Goal: Navigation & Orientation: Find specific page/section

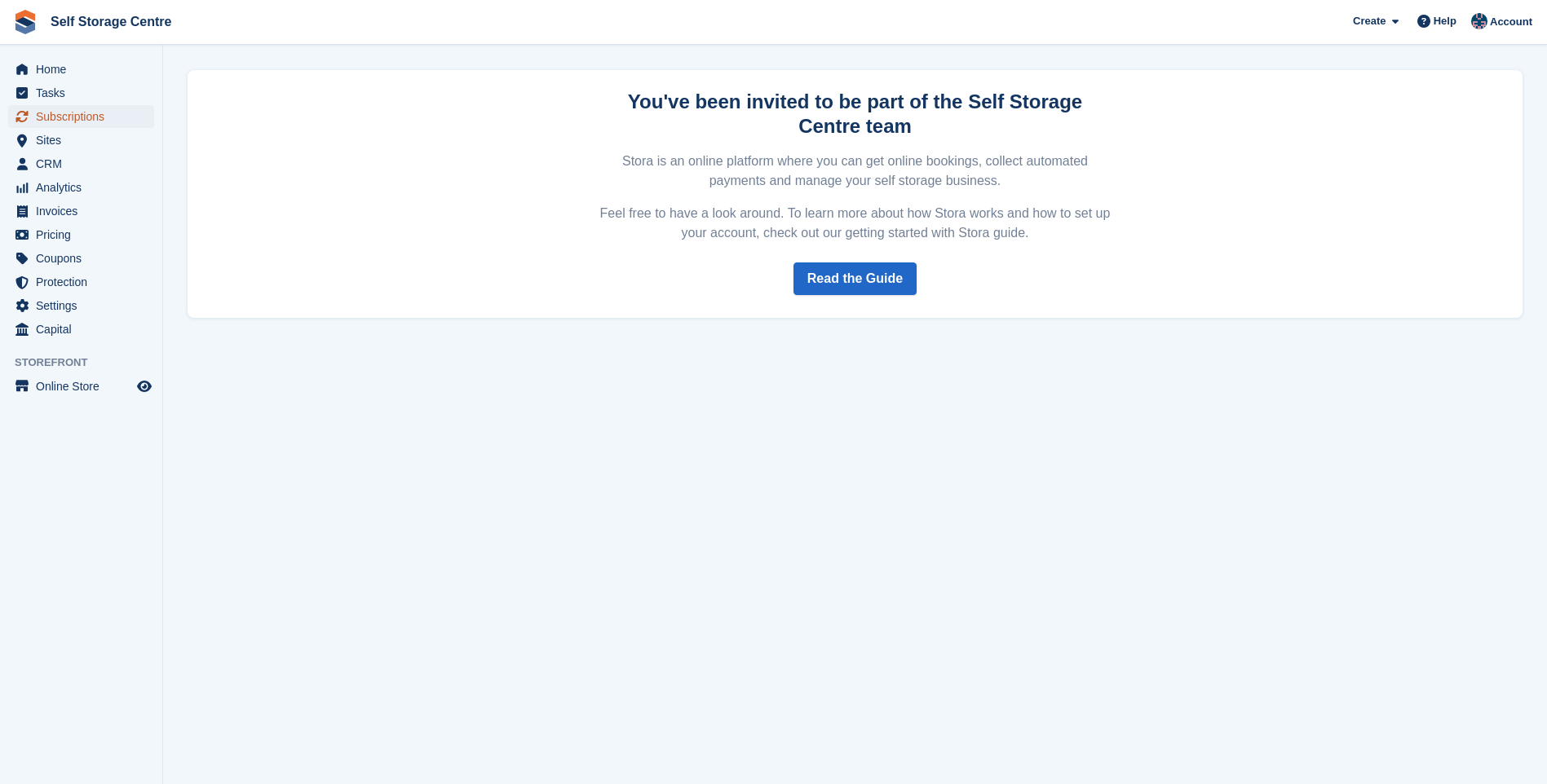
click at [73, 121] on span "Subscriptions" at bounding box center [85, 116] width 98 height 22
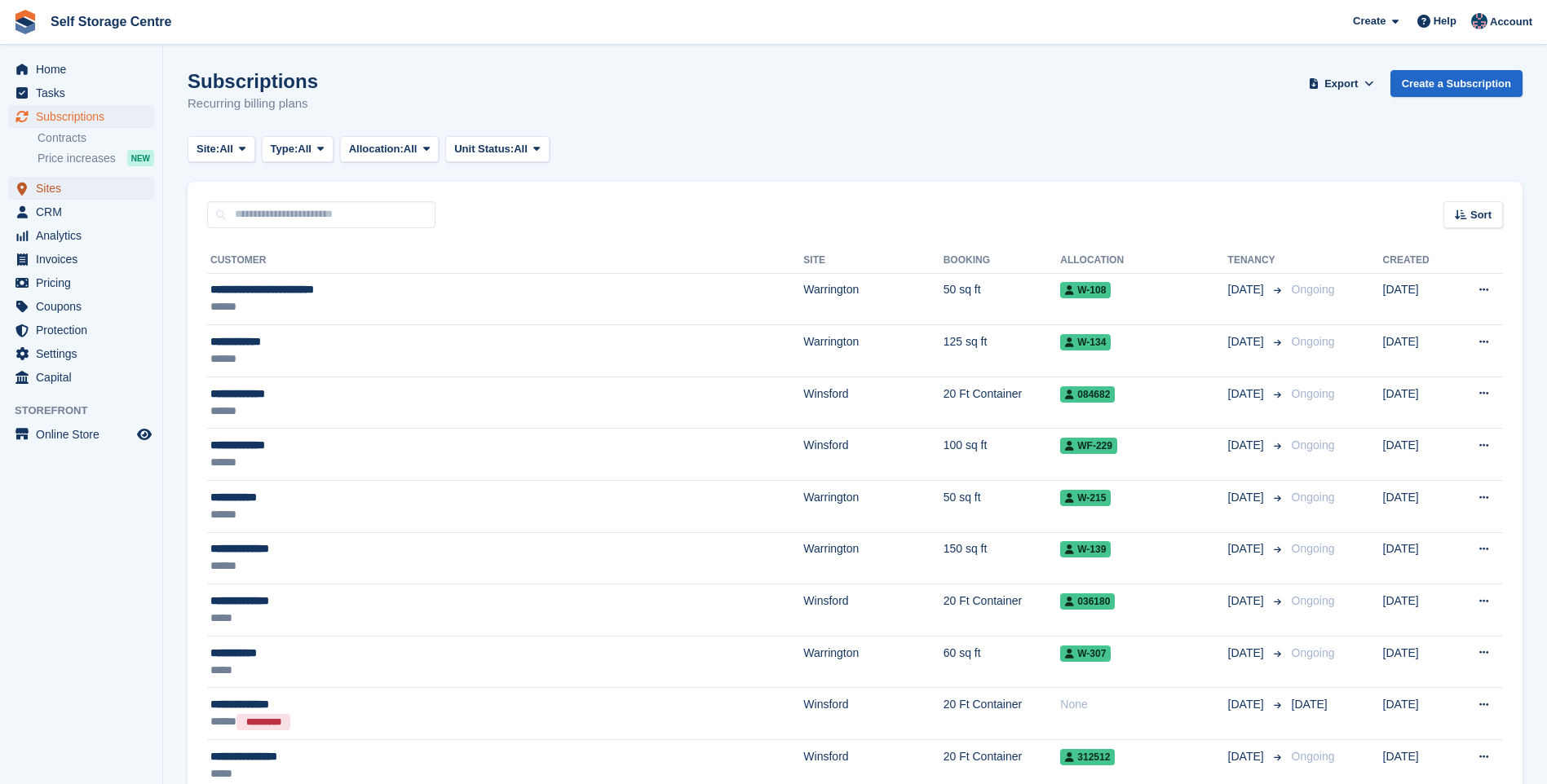
click at [56, 195] on span "Sites" at bounding box center [85, 188] width 98 height 22
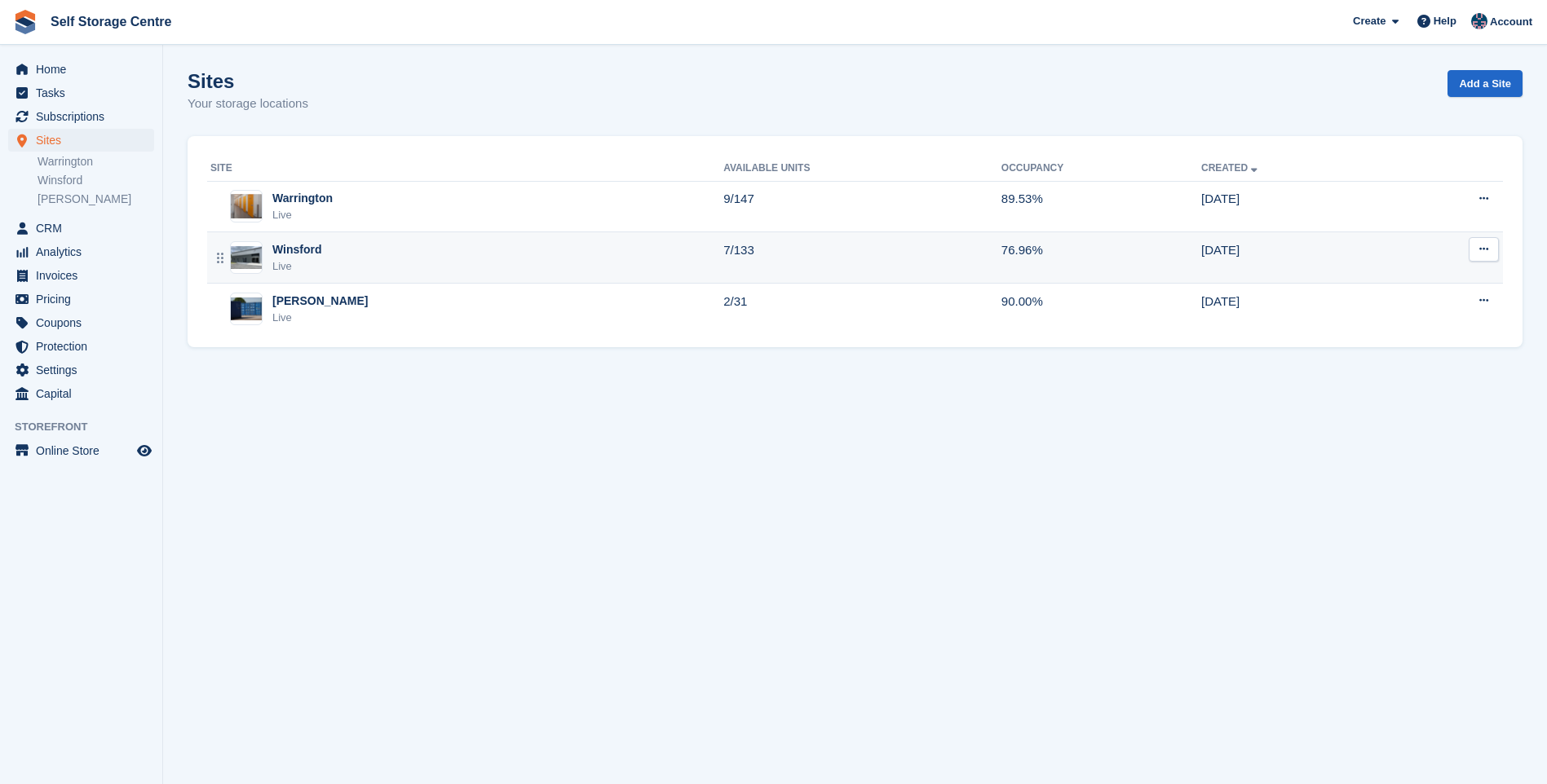
click at [355, 255] on div "Winsford Live" at bounding box center [466, 258] width 513 height 34
